Goal: Transaction & Acquisition: Purchase product/service

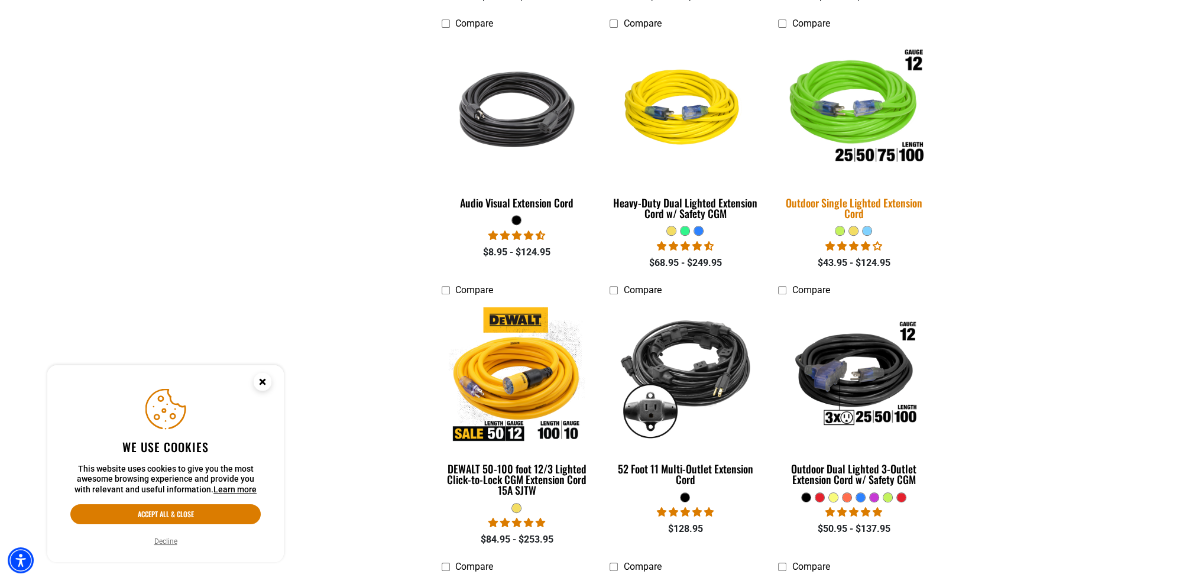
scroll to position [591, 0]
click at [874, 112] on img at bounding box center [854, 108] width 166 height 151
